Goal: Task Accomplishment & Management: Use online tool/utility

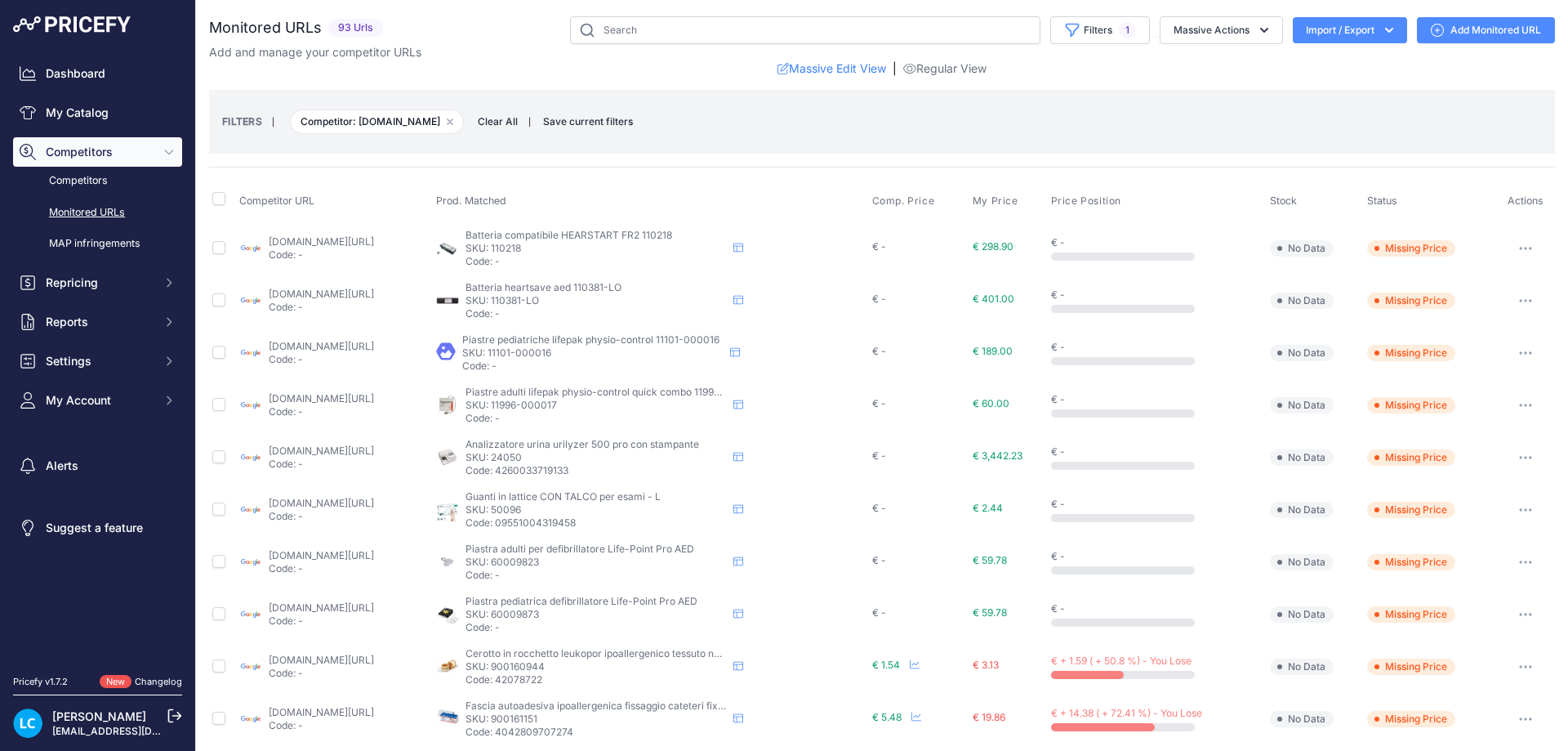
scroll to position [490, 0]
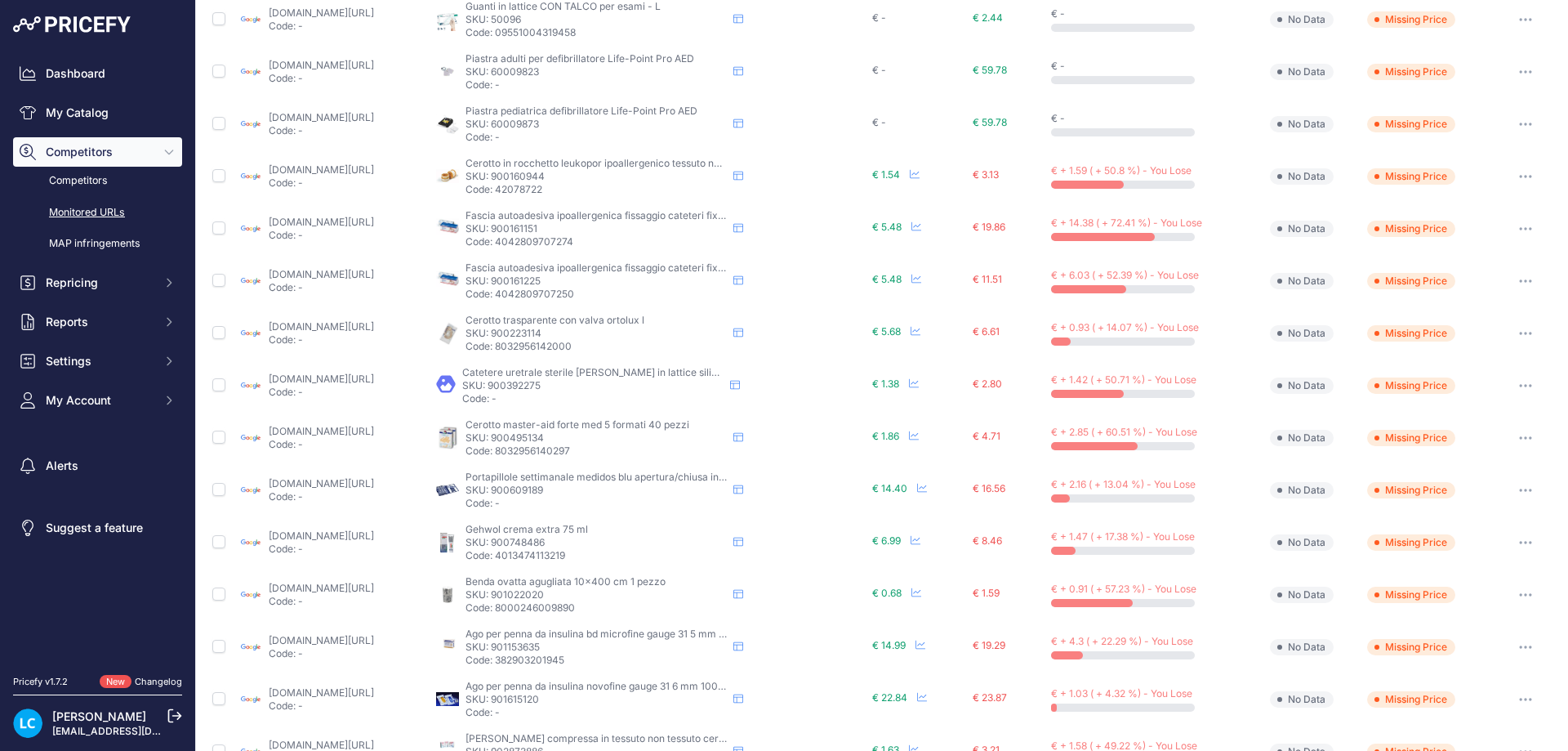
drag, startPoint x: 586, startPoint y: 177, endPoint x: 554, endPoint y: 177, distance: 32.0
click at [554, 177] on p "SKU: 900160944" at bounding box center [596, 176] width 262 height 13
click at [554, 176] on p "SKU: 900160944" at bounding box center [596, 176] width 262 height 13
drag, startPoint x: 560, startPoint y: 176, endPoint x: 609, endPoint y: 171, distance: 49.3
click at [609, 171] on p "SKU: 900160944" at bounding box center [596, 176] width 262 height 13
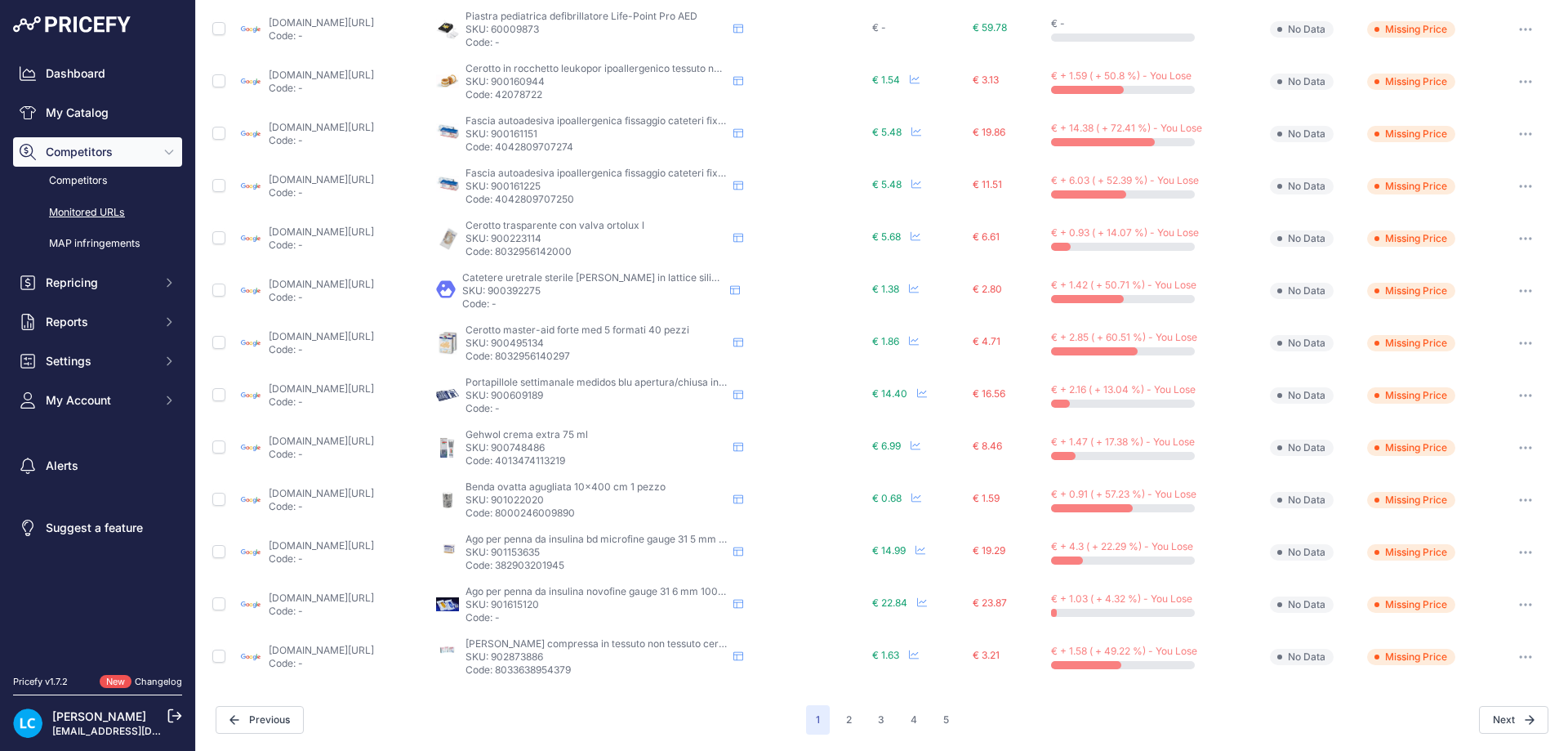
scroll to position [0, 0]
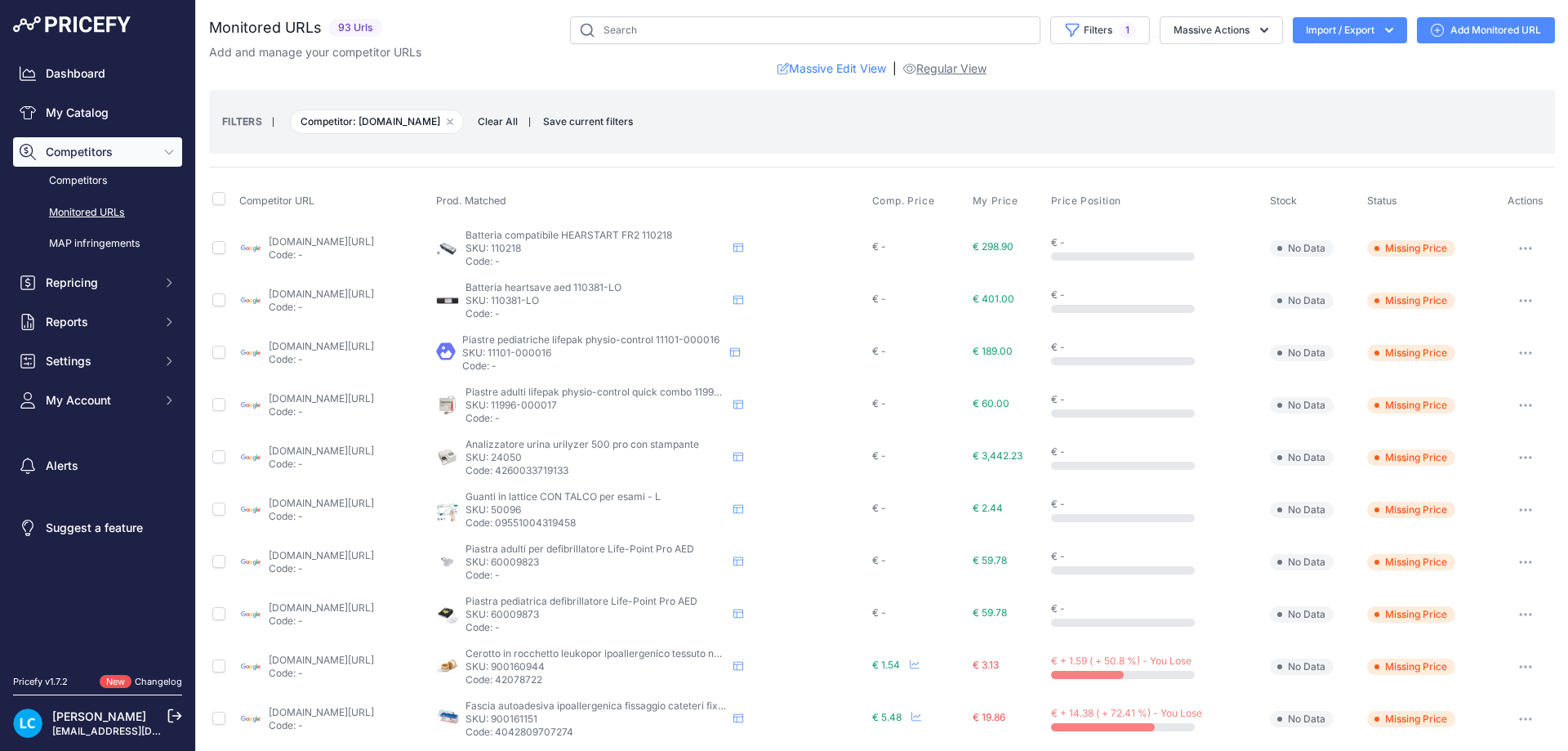
click at [977, 65] on link "Regular View" at bounding box center [945, 68] width 83 height 16
